Goal: Task Accomplishment & Management: Use online tool/utility

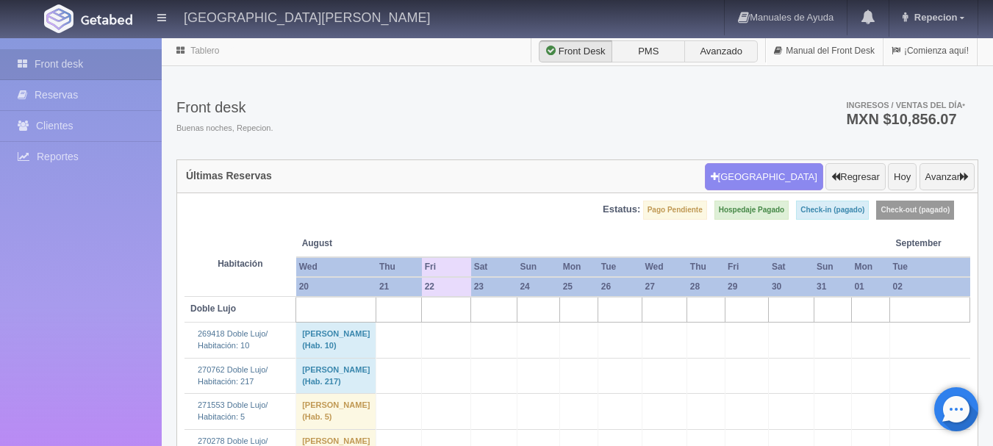
scroll to position [1618, 0]
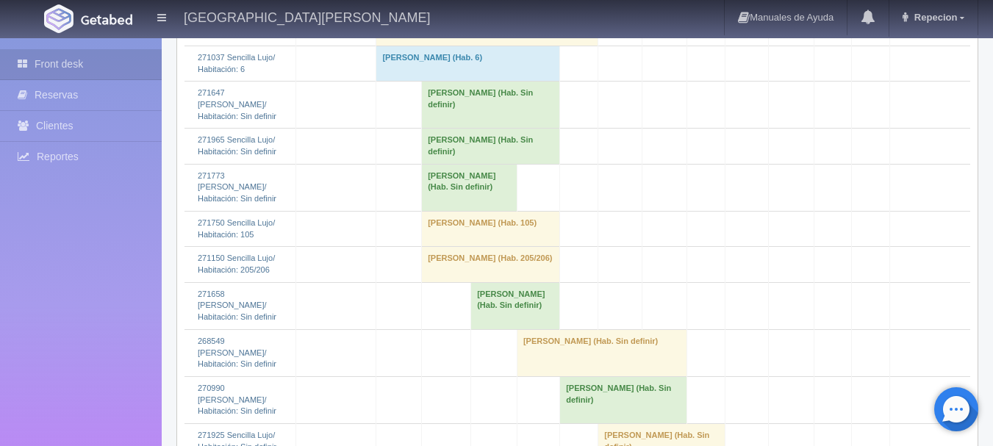
click at [440, 211] on td "[PERSON_NAME] (Hab. Sin definir)" at bounding box center [470, 187] width 96 height 47
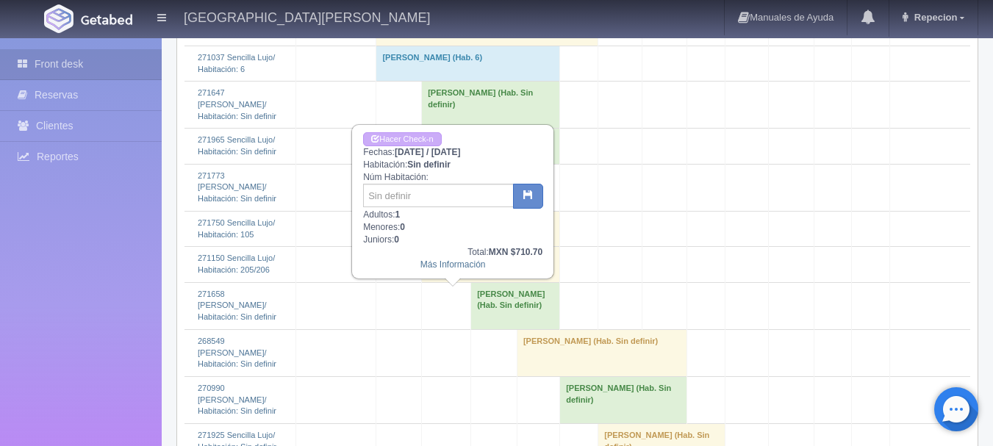
click at [440, 211] on td "[PERSON_NAME] (Hab. Sin definir)" at bounding box center [470, 187] width 96 height 47
click at [465, 211] on td "[PERSON_NAME] (Hab. Sin definir)" at bounding box center [470, 187] width 96 height 47
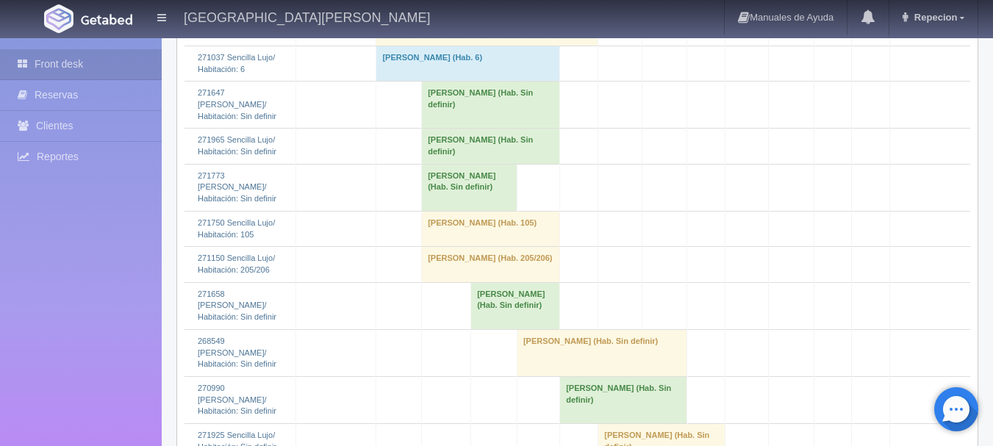
click at [463, 164] on td "[PERSON_NAME] (Hab. Sin definir)" at bounding box center [491, 146] width 138 height 35
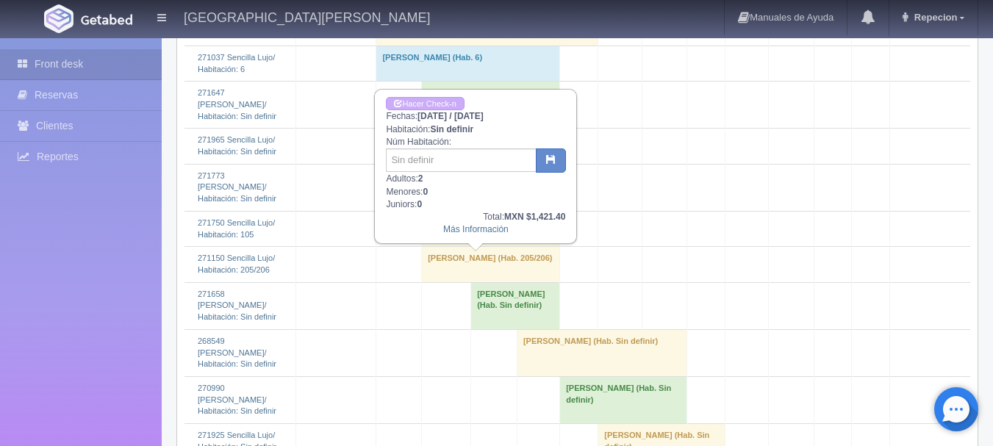
click at [463, 164] on td "[PERSON_NAME] (Hab. Sin definir)" at bounding box center [491, 146] width 138 height 35
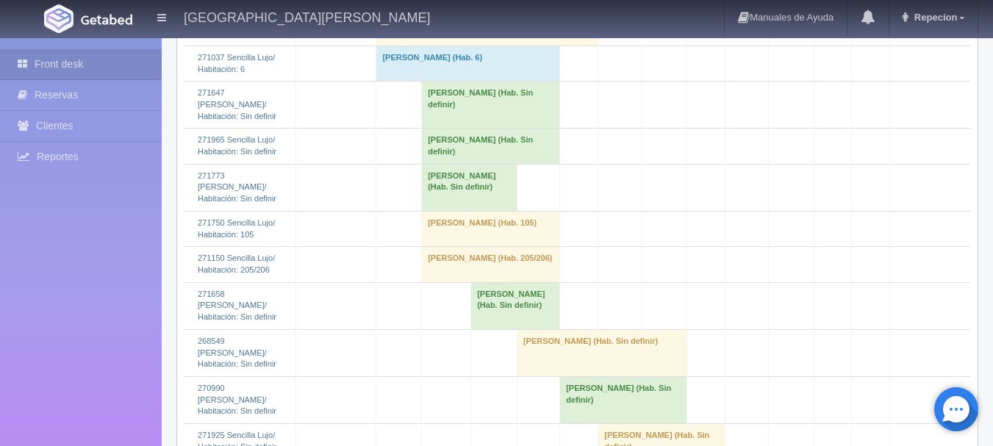
click at [464, 129] on td "Jorge Higareda (Hab. Sin definir)" at bounding box center [491, 105] width 138 height 47
click at [516, 129] on td "Jorge Higareda (Hab. Sin definir)" at bounding box center [491, 105] width 138 height 47
click at [485, 129] on td "Jorge Higareda (Hab. Sin definir)" at bounding box center [491, 105] width 138 height 47
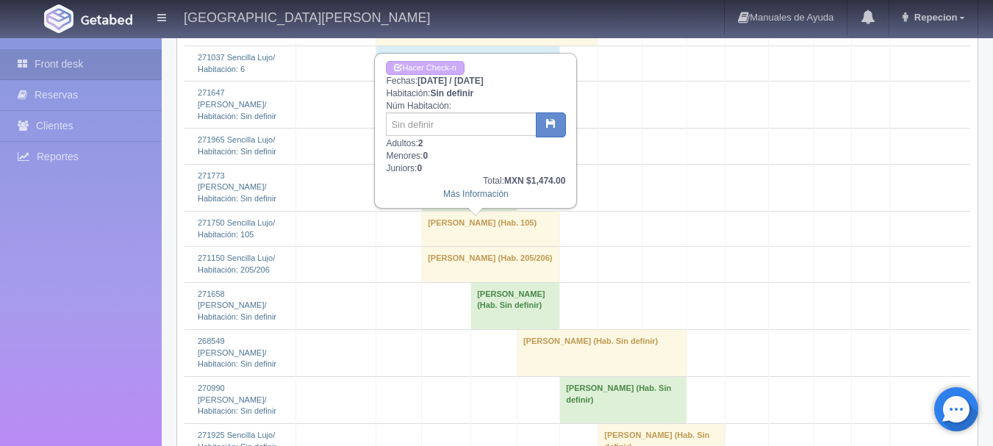
click at [516, 129] on td "Jorge Higareda (Hab. Sin definir)" at bounding box center [491, 105] width 138 height 47
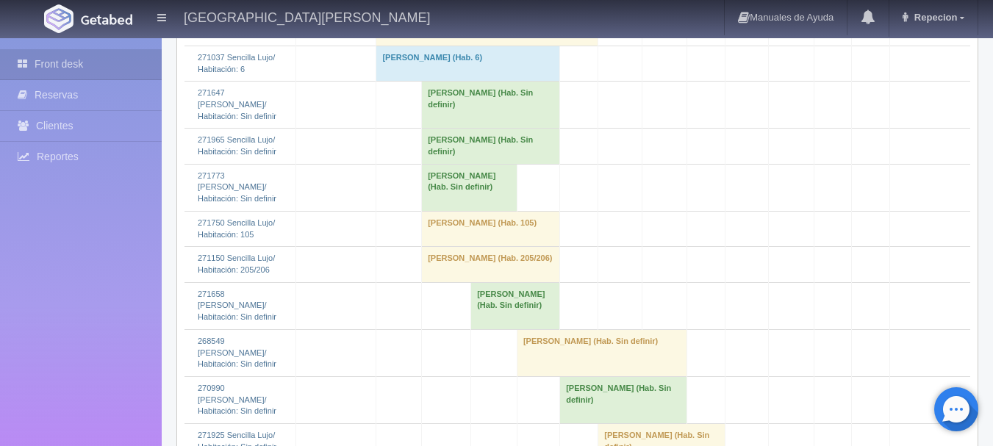
click at [476, 129] on td "Jorge Higareda (Hab. Sin definir)" at bounding box center [491, 105] width 138 height 47
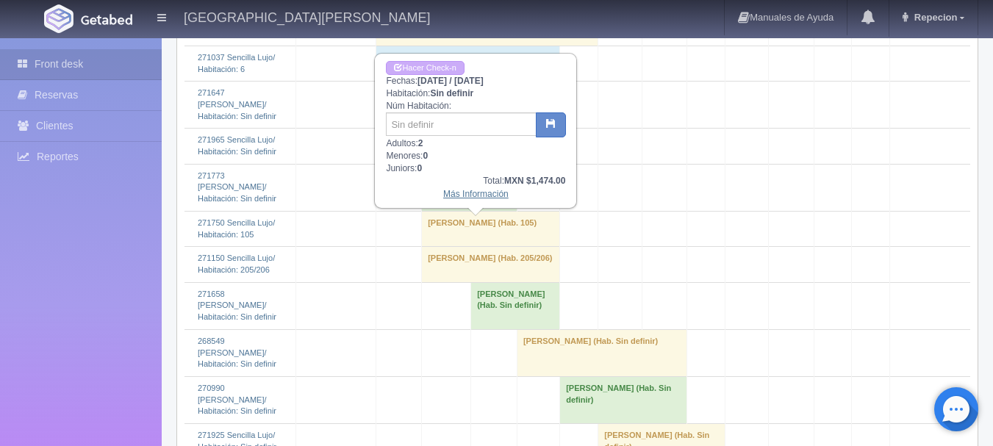
click at [474, 199] on link "Más Información" at bounding box center [475, 194] width 65 height 10
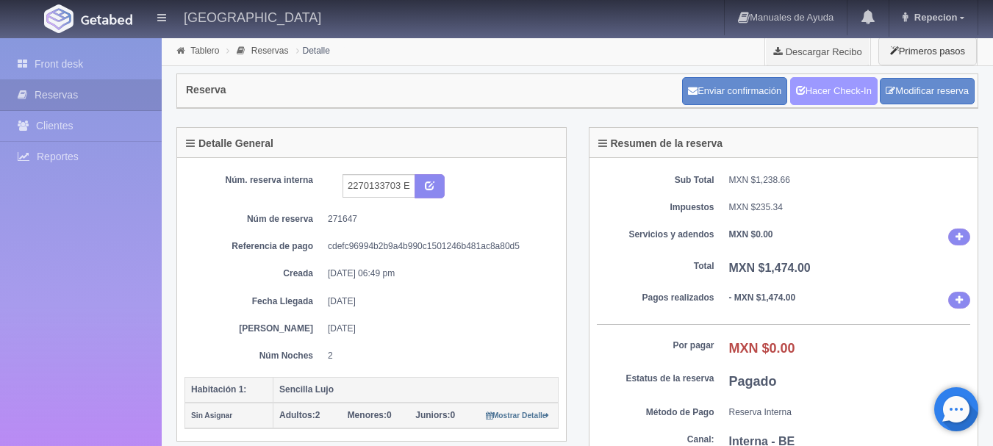
click at [850, 95] on link "Hacer Check-In" at bounding box center [833, 91] width 87 height 28
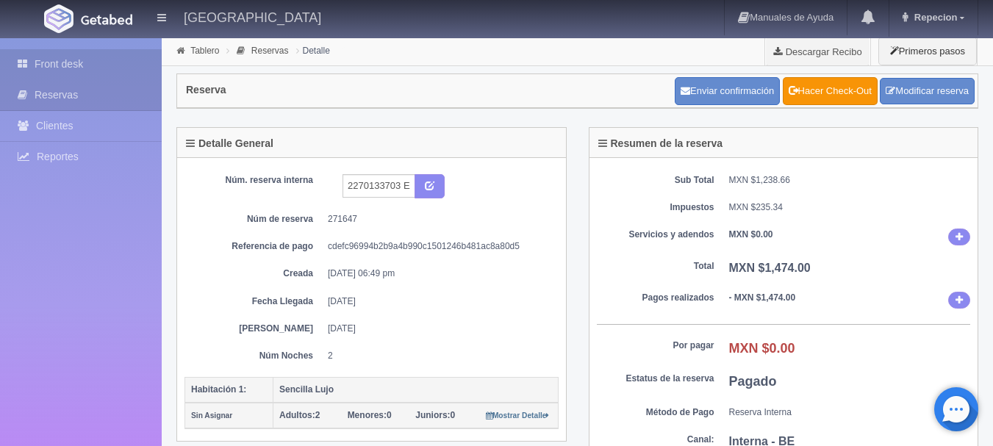
click at [60, 67] on link "Front desk" at bounding box center [81, 64] width 162 height 30
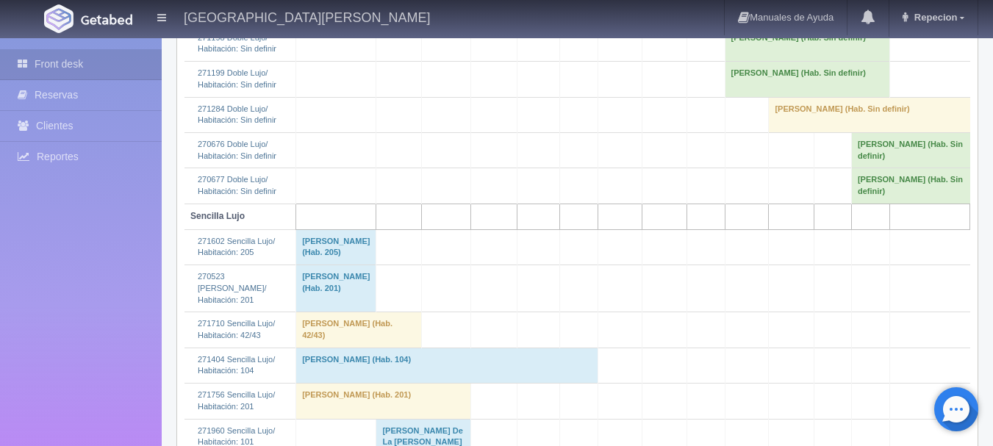
scroll to position [1544, 0]
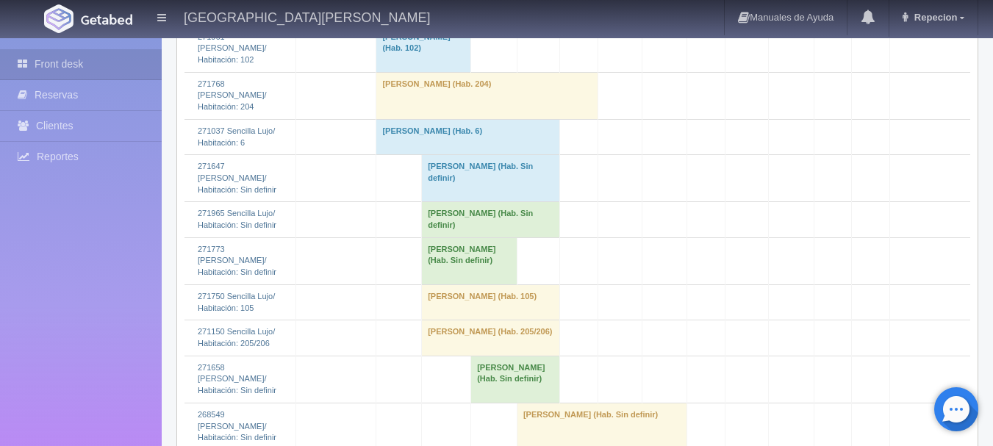
click at [455, 202] on td "[PERSON_NAME] (Hab. Sin definir)" at bounding box center [491, 178] width 138 height 47
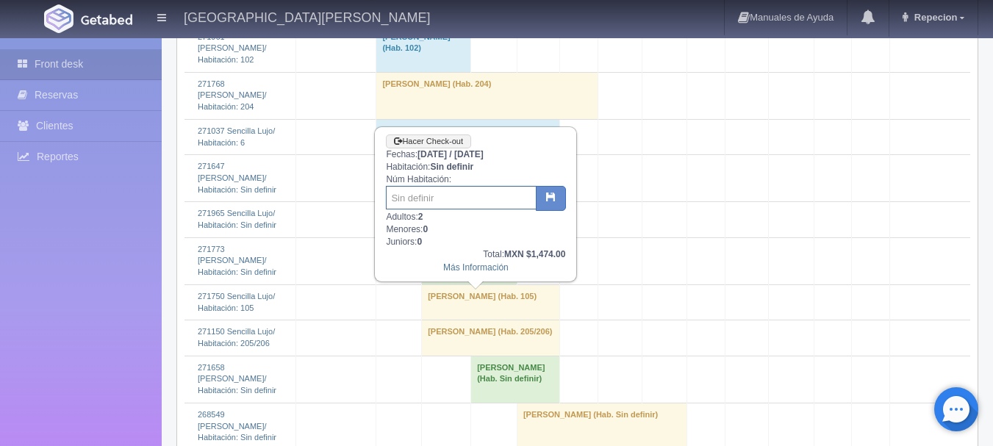
click at [438, 199] on input "text" at bounding box center [461, 198] width 151 height 24
type input "103"
click at [545, 193] on button "button" at bounding box center [551, 198] width 30 height 25
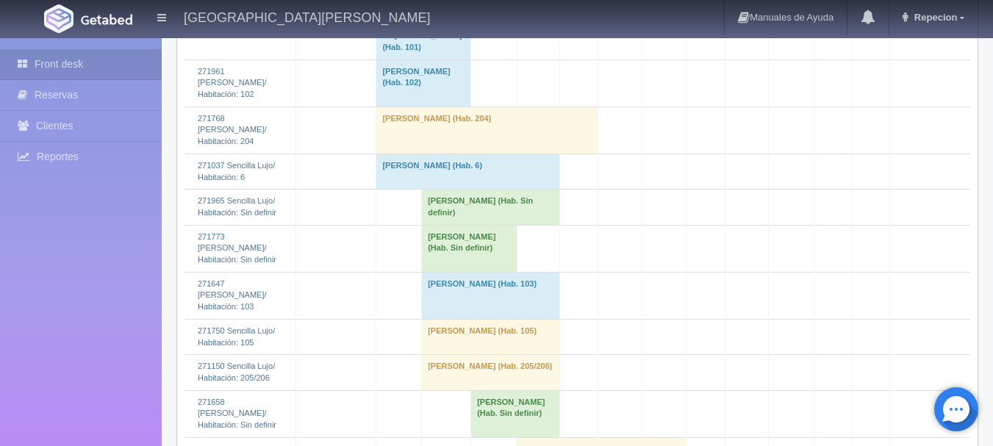
scroll to position [1618, 0]
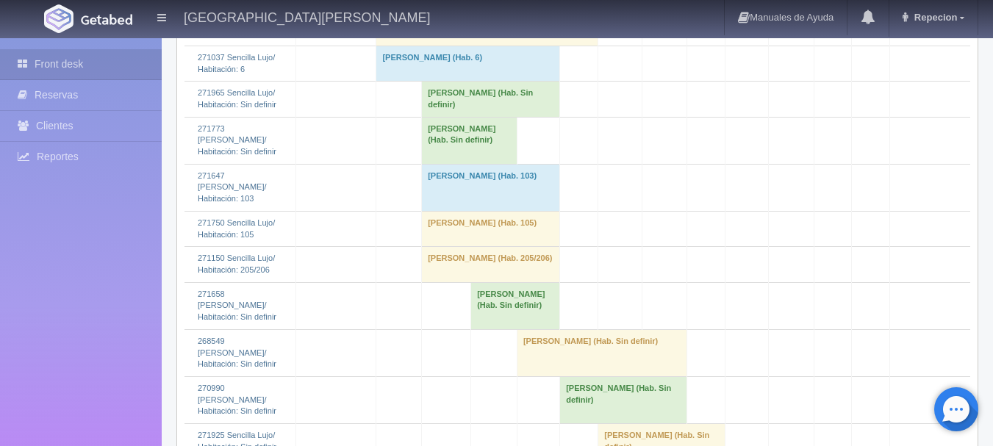
click at [473, 117] on td "[PERSON_NAME] (Hab. Sin definir)" at bounding box center [491, 99] width 138 height 35
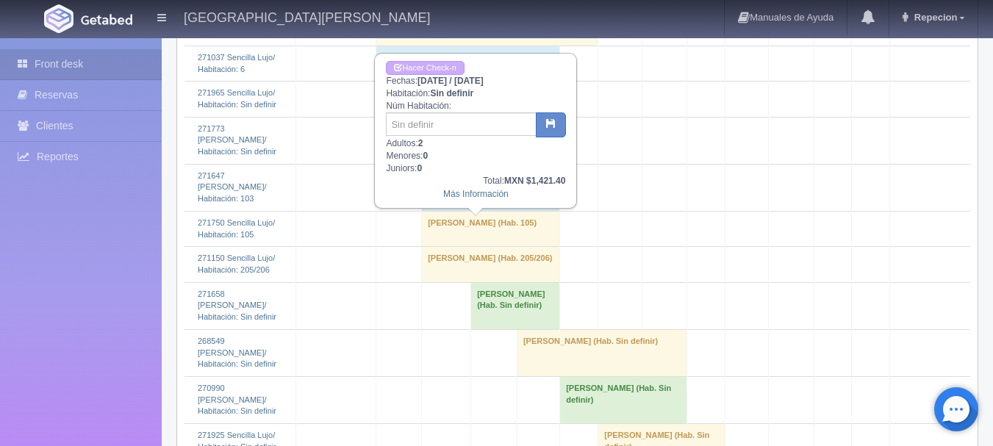
click at [473, 117] on td "[PERSON_NAME] (Hab. Sin definir)" at bounding box center [491, 99] width 138 height 35
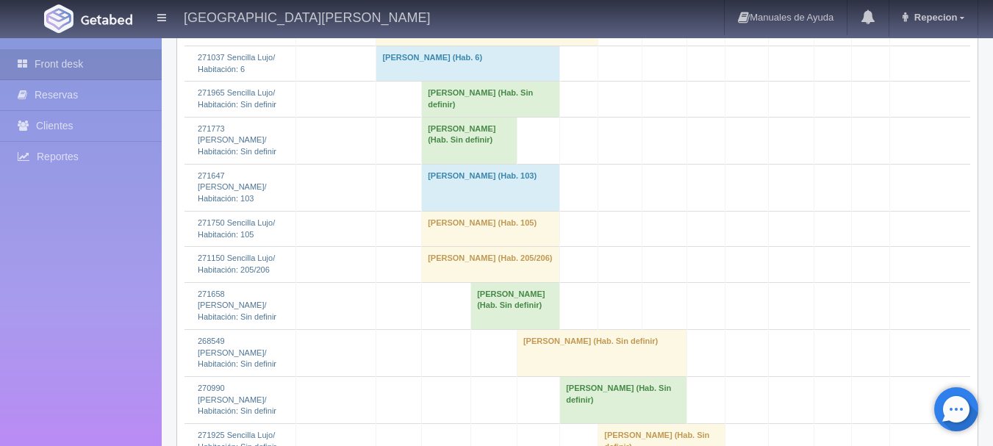
click at [479, 164] on td "[PERSON_NAME] (Hab. Sin definir)" at bounding box center [470, 140] width 96 height 47
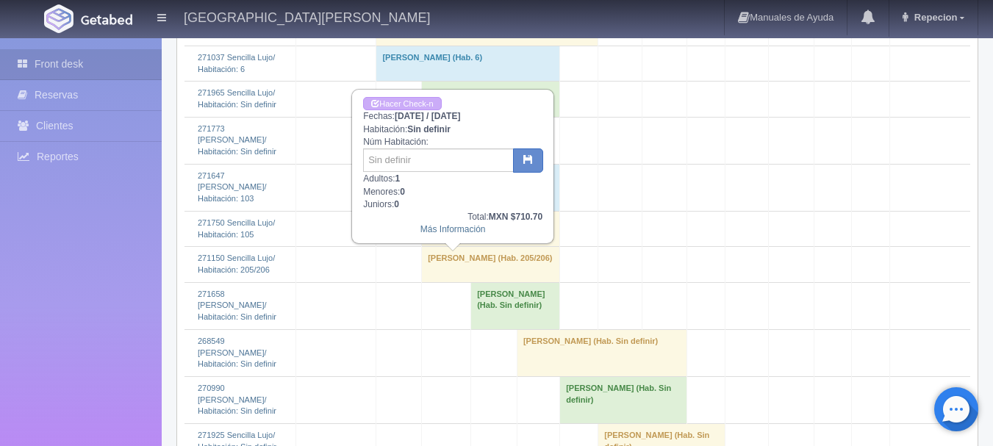
click at [479, 164] on td "[PERSON_NAME] (Hab. Sin definir)" at bounding box center [470, 140] width 96 height 47
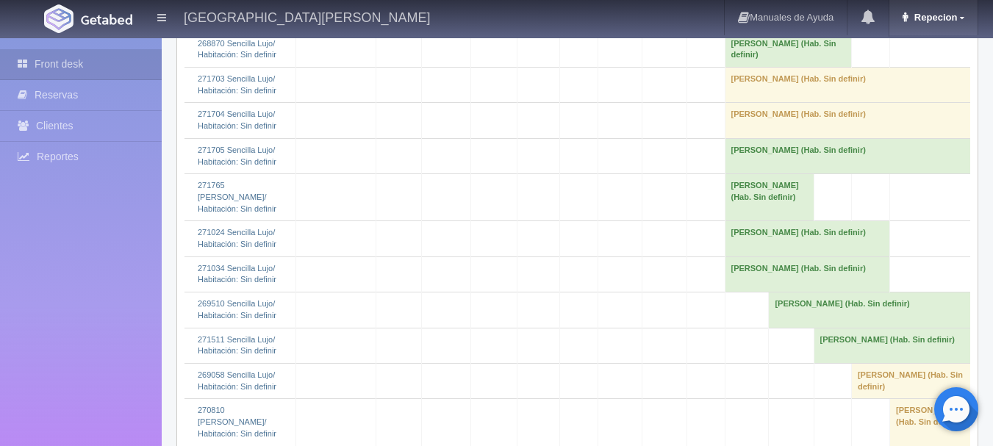
scroll to position [1884, 0]
